Goal: Task Accomplishment & Management: Complete application form

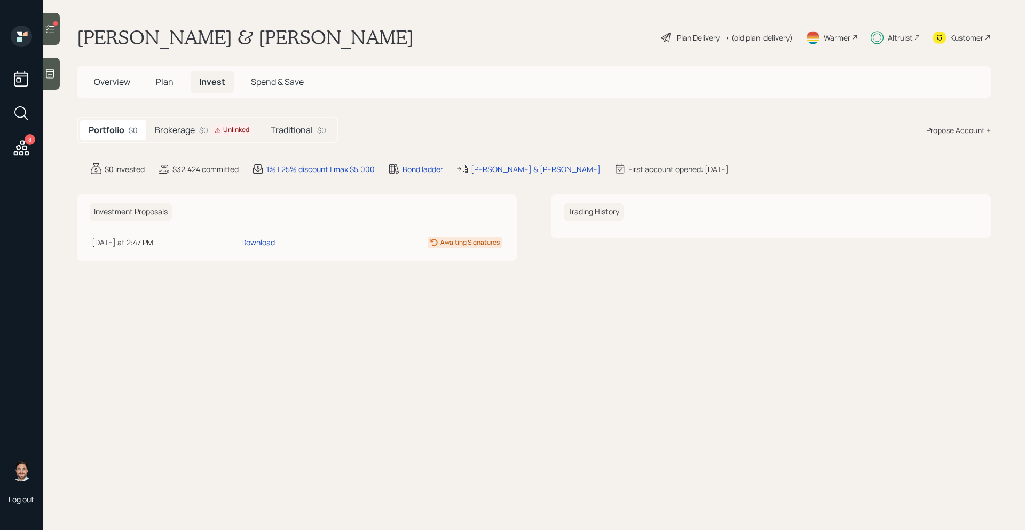
click at [231, 129] on div "Unlinked" at bounding box center [232, 129] width 35 height 9
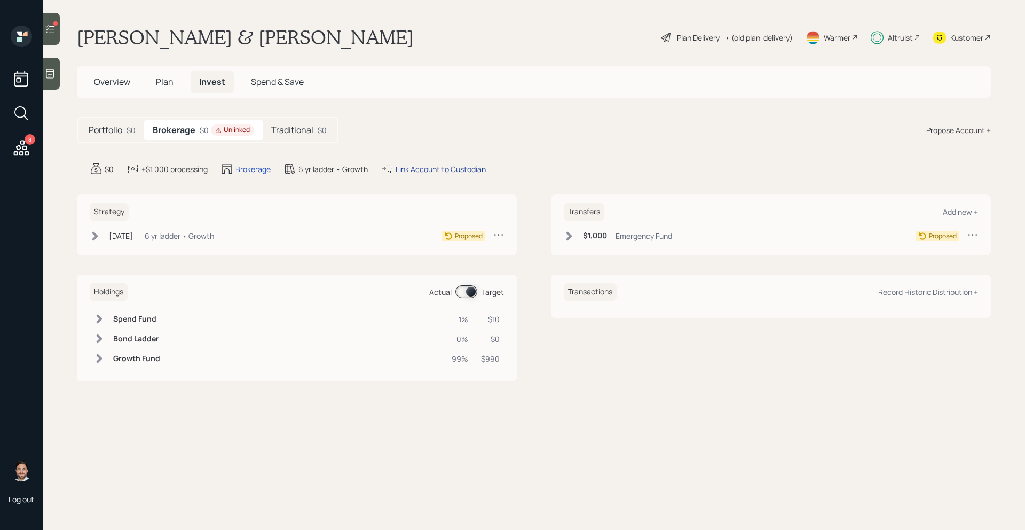
click at [425, 168] on div "Link Account to Custodian" at bounding box center [441, 168] width 90 height 11
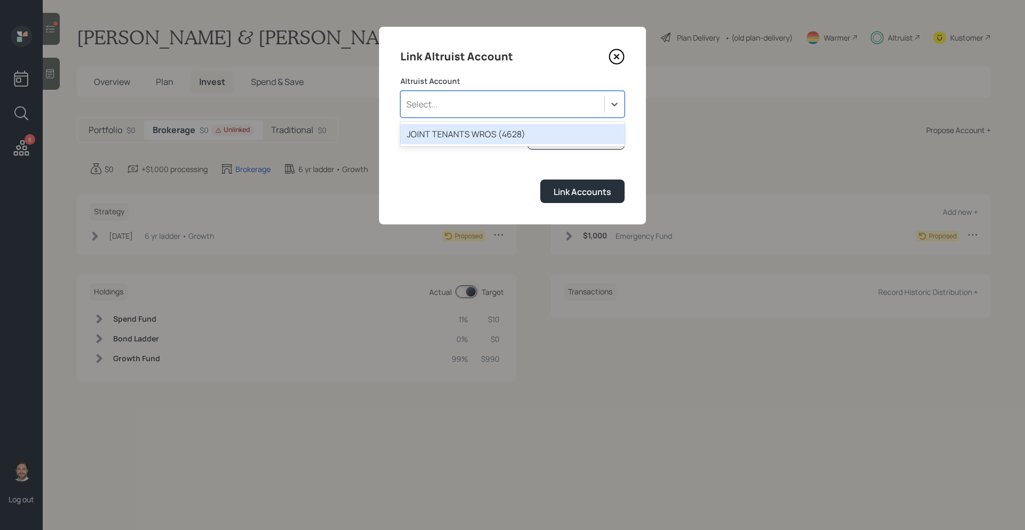
click at [469, 115] on div "Select..." at bounding box center [512, 104] width 224 height 27
click at [467, 136] on div "JOINT TENANTS WROS (4628)" at bounding box center [512, 134] width 224 height 20
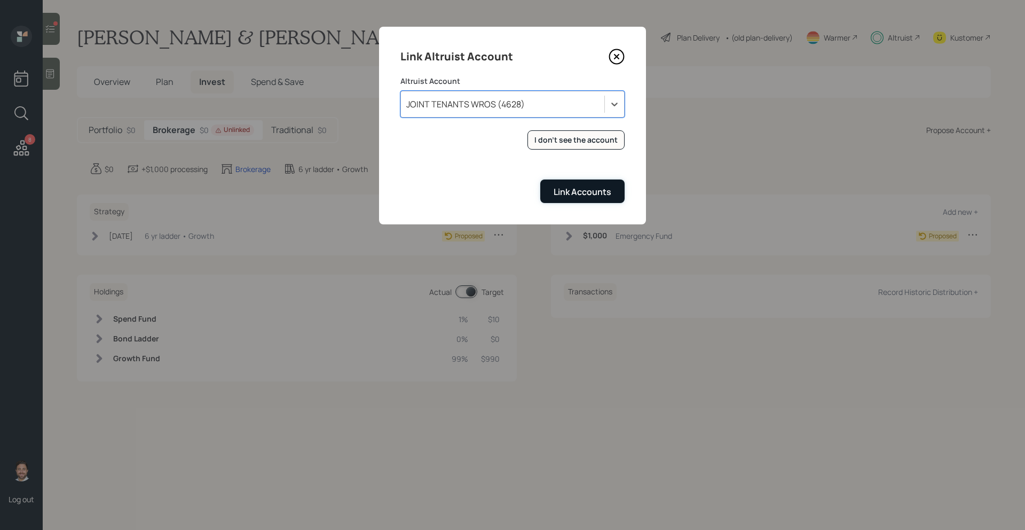
click at [577, 200] on button "Link Accounts" at bounding box center [582, 190] width 84 height 23
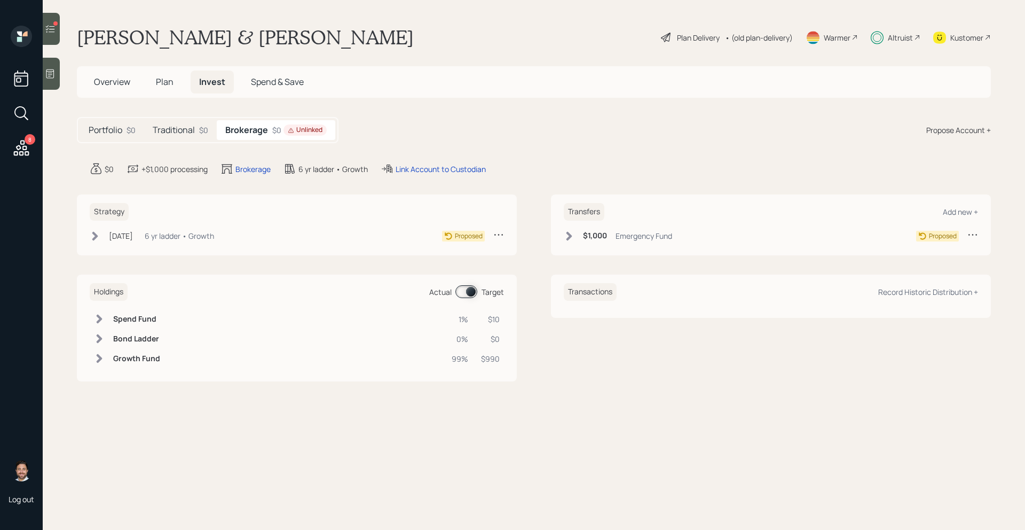
click at [237, 138] on div "Brokerage $0 Unlinked" at bounding box center [276, 130] width 119 height 20
click at [177, 130] on h5 "Traditional" at bounding box center [174, 130] width 42 height 10
click at [240, 133] on h5 "Brokerage" at bounding box center [247, 130] width 40 height 10
click at [449, 175] on div "Link Account to Custodian" at bounding box center [433, 168] width 105 height 13
click at [451, 167] on div "Link Account to Custodian" at bounding box center [441, 168] width 90 height 11
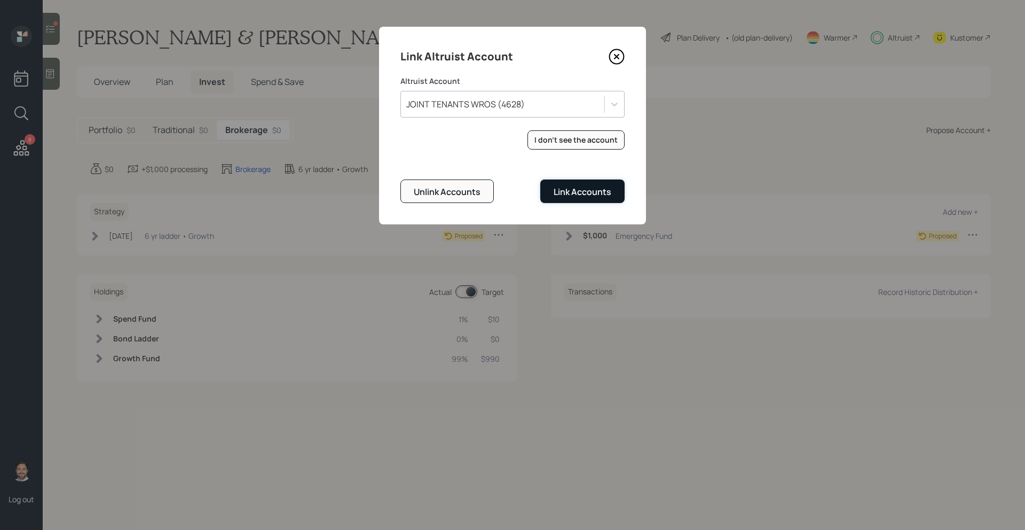
click at [563, 197] on div "Link Accounts" at bounding box center [583, 192] width 58 height 12
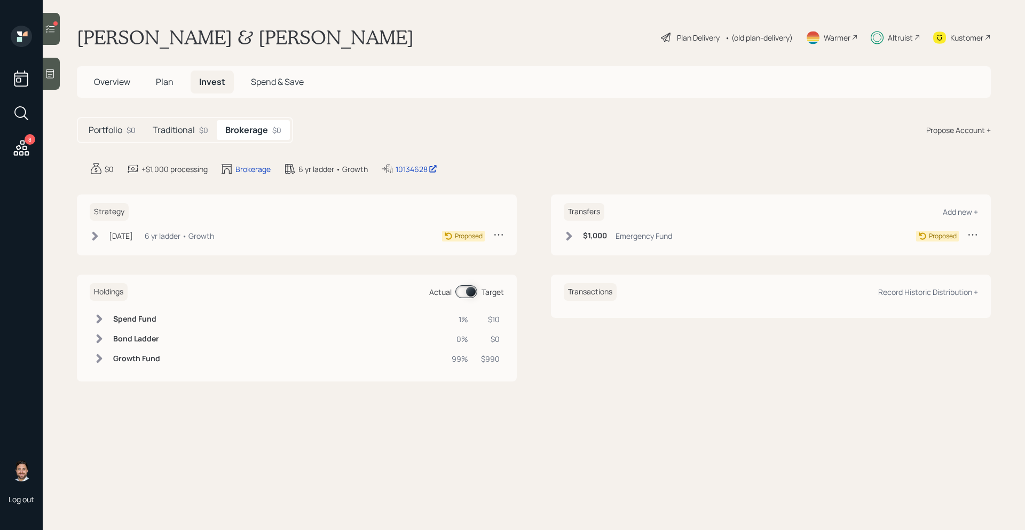
click at [191, 125] on h5 "Traditional" at bounding box center [174, 130] width 42 height 10
click at [242, 125] on h5 "Brokerage" at bounding box center [247, 130] width 40 height 10
click at [174, 132] on h5 "Traditional" at bounding box center [174, 130] width 42 height 10
click at [97, 237] on icon at bounding box center [95, 235] width 6 height 9
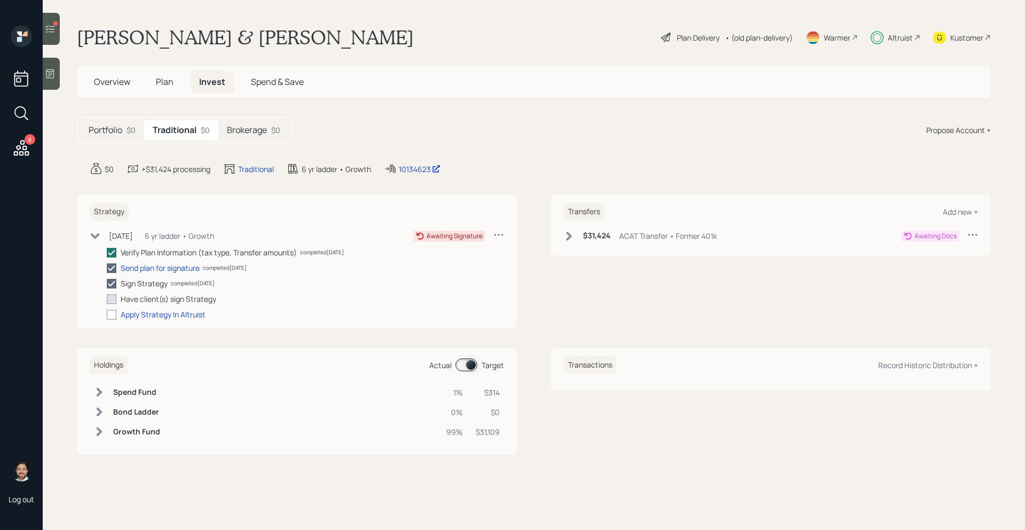
click at [279, 126] on div "$0" at bounding box center [275, 129] width 9 height 11
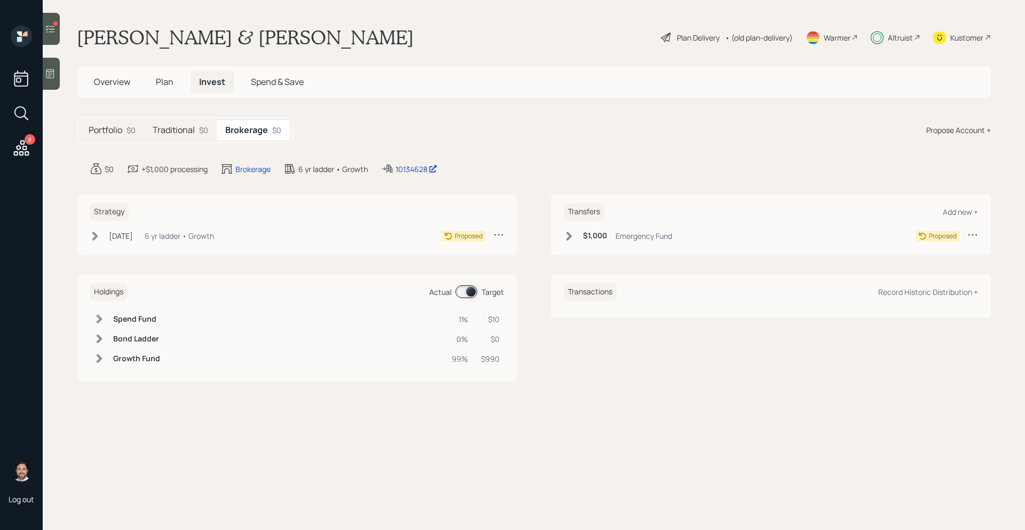
click at [100, 239] on icon at bounding box center [95, 236] width 11 height 11
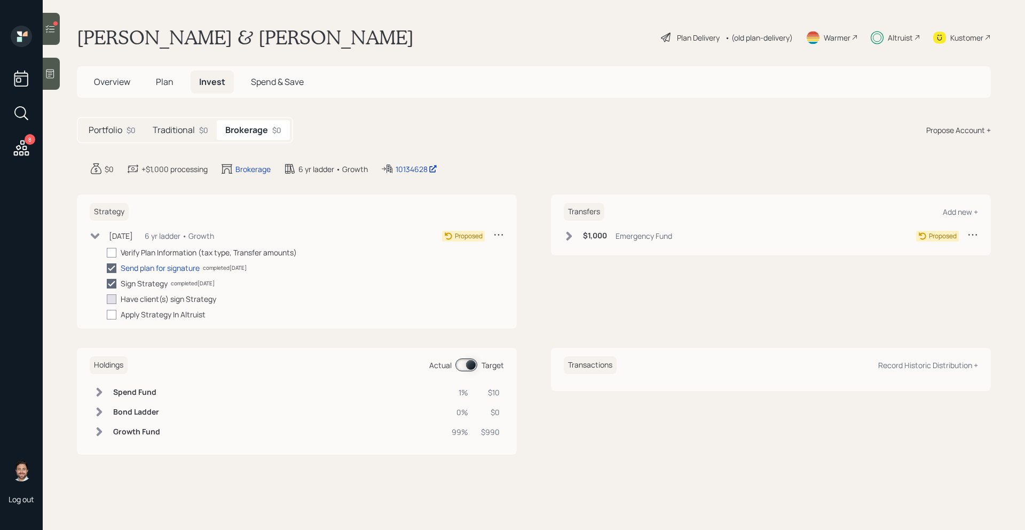
click at [100, 239] on icon at bounding box center [95, 236] width 11 height 11
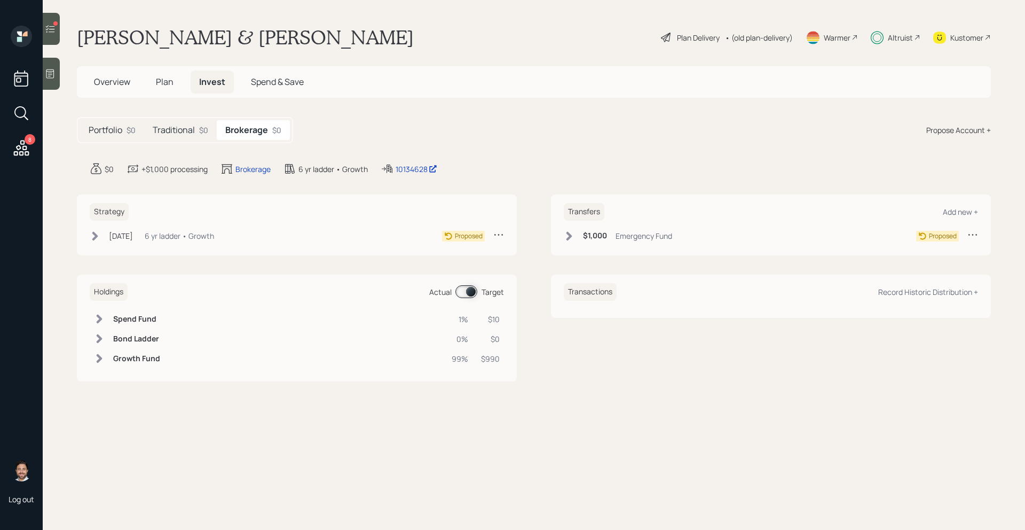
click at [100, 239] on icon at bounding box center [95, 236] width 11 height 11
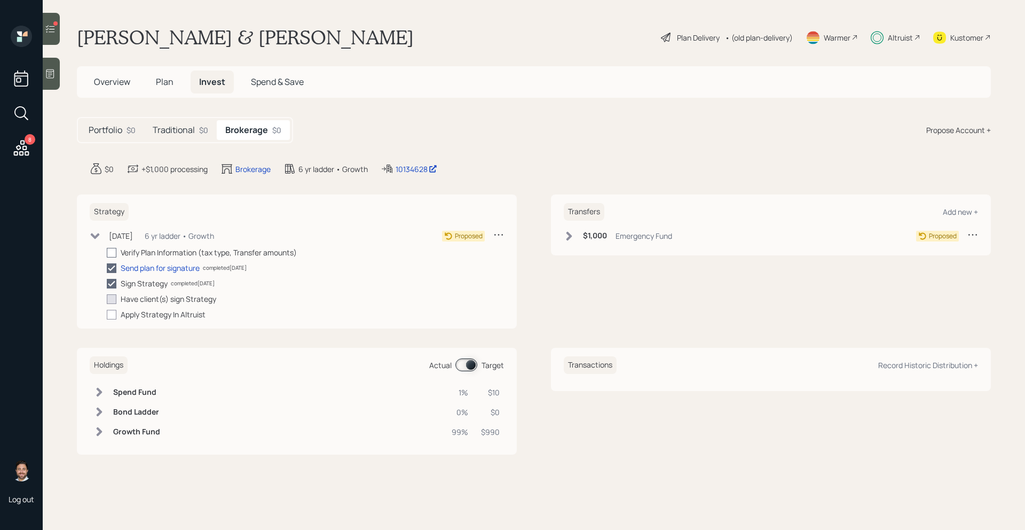
click at [117, 253] on label at bounding box center [114, 252] width 14 height 11
click at [107, 253] on input "checkbox" at bounding box center [106, 252] width 1 height 1
checkbox input "true"
click at [99, 237] on icon at bounding box center [95, 236] width 11 height 11
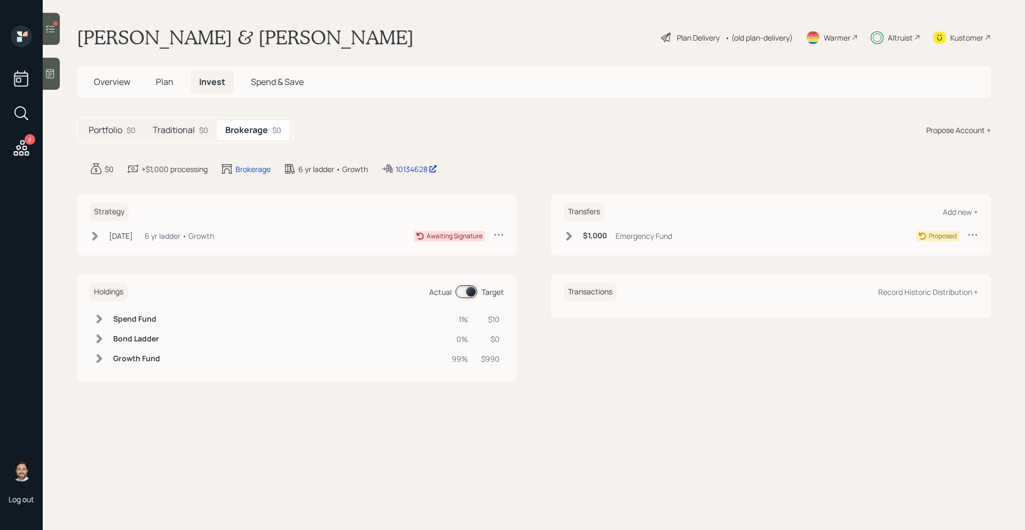
click at [9, 151] on div "8" at bounding box center [22, 93] width 26 height 135
click at [18, 151] on icon at bounding box center [21, 147] width 19 height 19
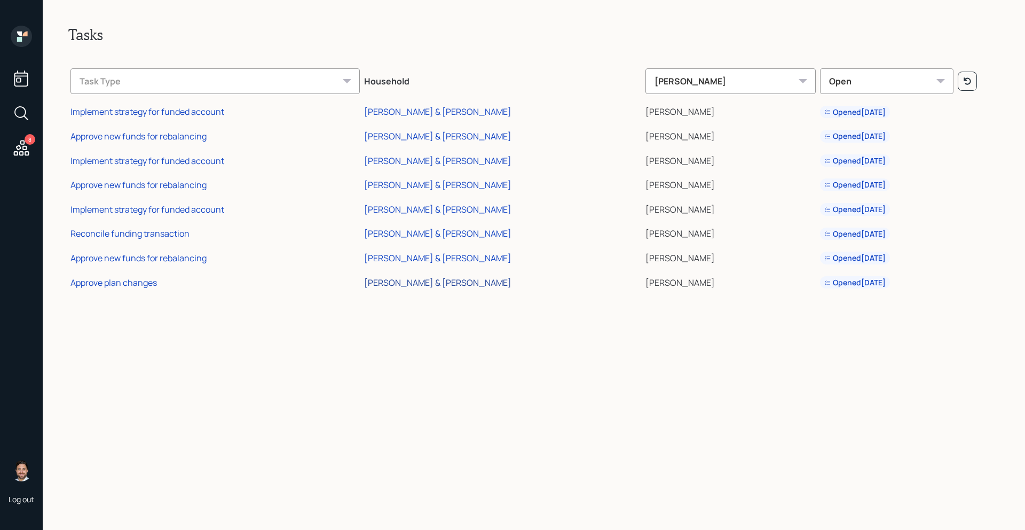
click at [428, 282] on div "[PERSON_NAME] & [PERSON_NAME]" at bounding box center [437, 283] width 147 height 12
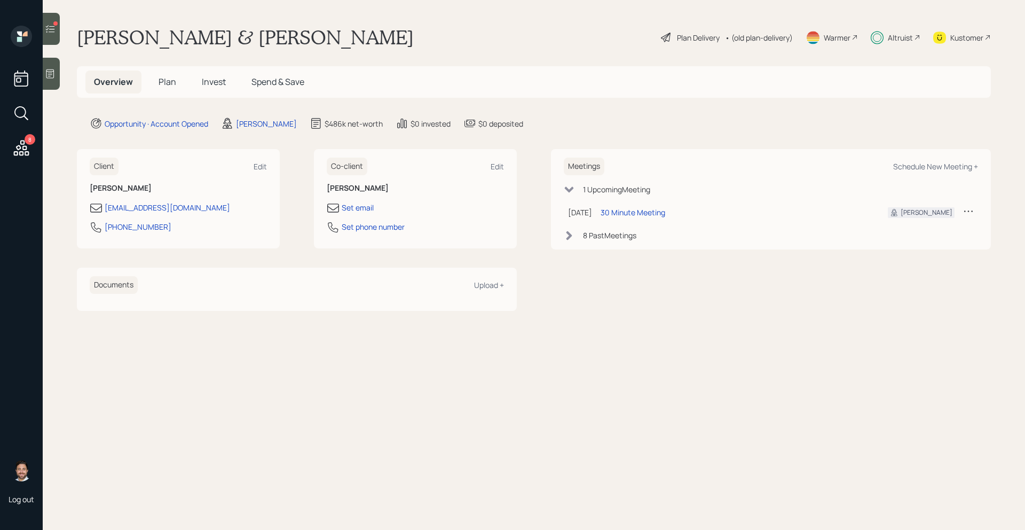
click at [59, 35] on div at bounding box center [51, 29] width 17 height 32
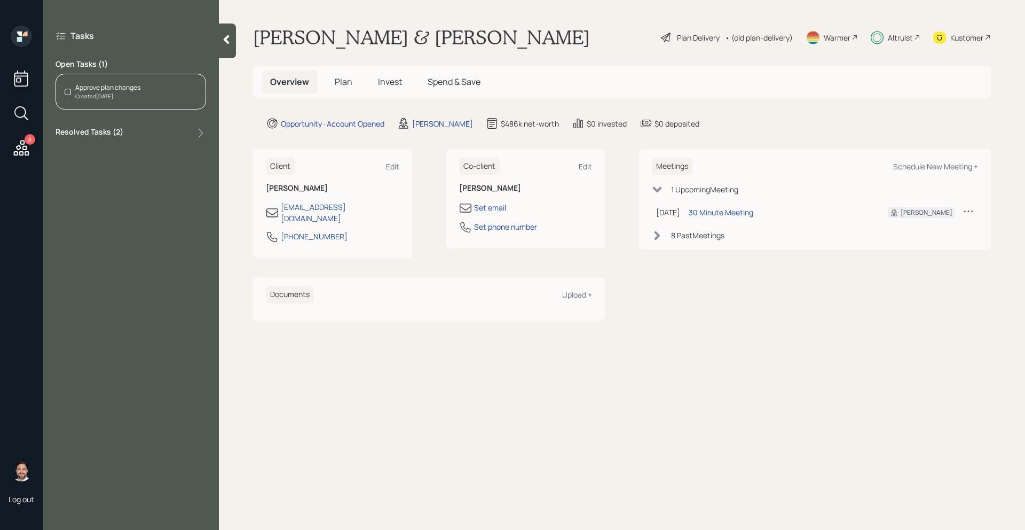
click at [116, 85] on div "Approve plan changes" at bounding box center [107, 88] width 65 height 10
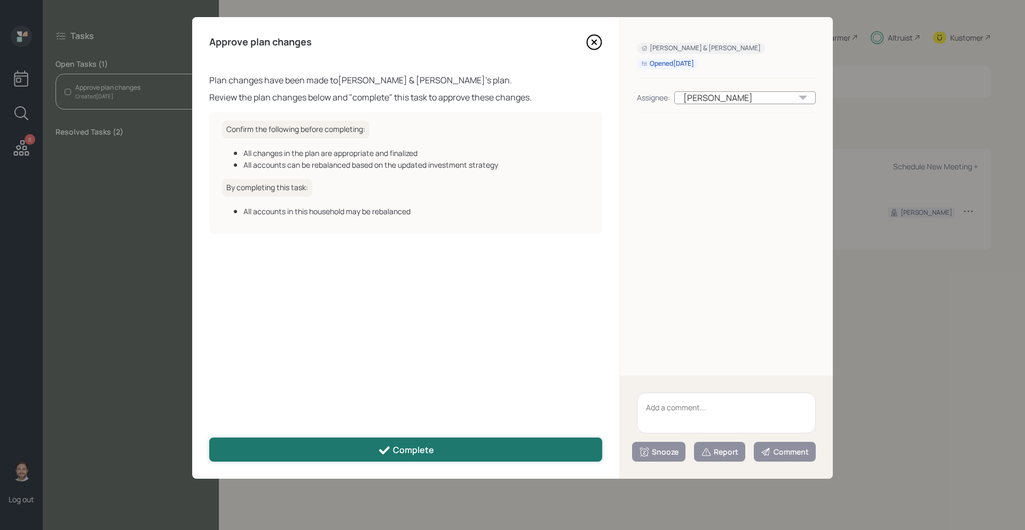
click at [413, 453] on div "Complete" at bounding box center [406, 450] width 56 height 13
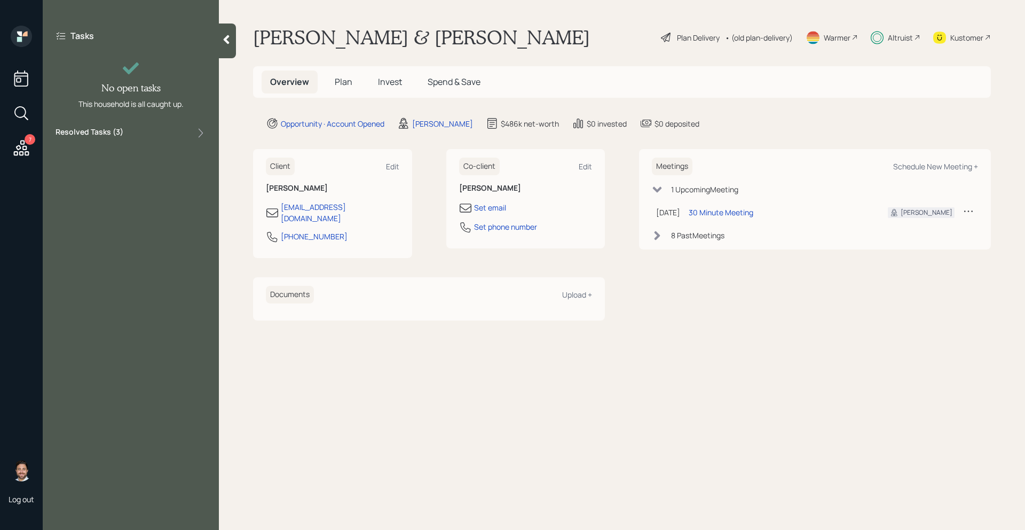
click at [227, 53] on div at bounding box center [227, 40] width 17 height 35
